Goal: Complete application form

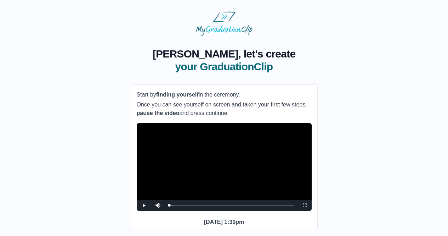
scroll to position [46, 0]
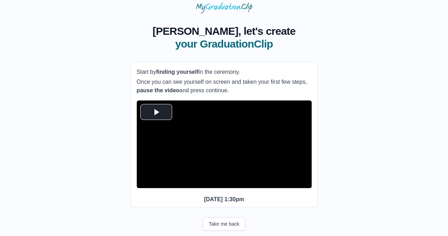
scroll to position [46, 0]
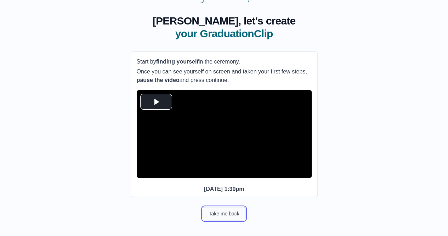
click at [229, 216] on button "Take me back" at bounding box center [224, 213] width 43 height 13
click at [156, 101] on span "Video Player" at bounding box center [156, 101] width 0 height 0
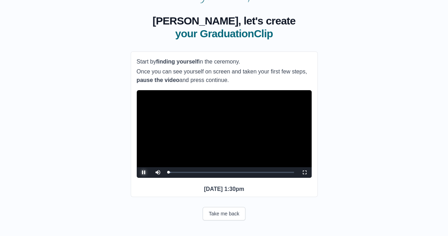
click at [144, 172] on span "Video Player" at bounding box center [144, 172] width 0 height 0
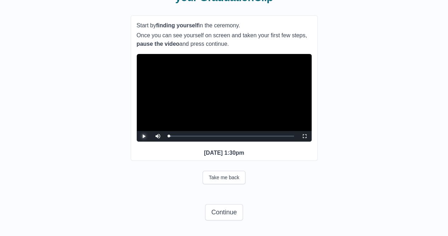
scroll to position [82, 0]
click at [224, 178] on button "Take me back" at bounding box center [224, 177] width 43 height 13
click at [225, 214] on button "Continue" at bounding box center [224, 212] width 38 height 16
